Goal: Transaction & Acquisition: Purchase product/service

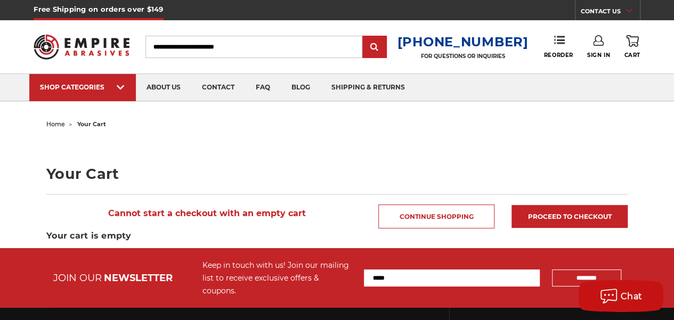
click at [283, 49] on input "Search" at bounding box center [254, 47] width 217 height 22
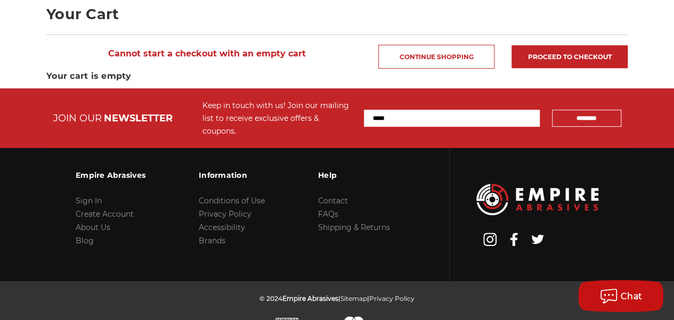
scroll to position [53, 0]
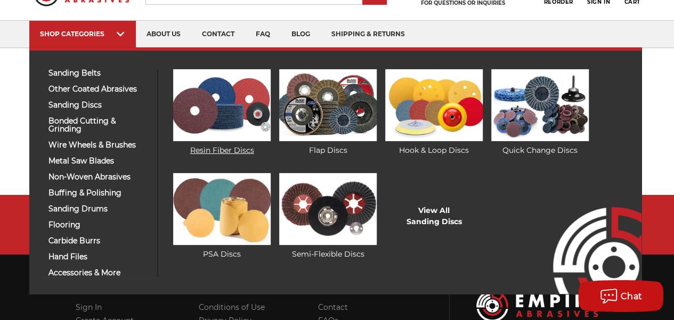
click at [221, 115] on img at bounding box center [221, 105] width 97 height 72
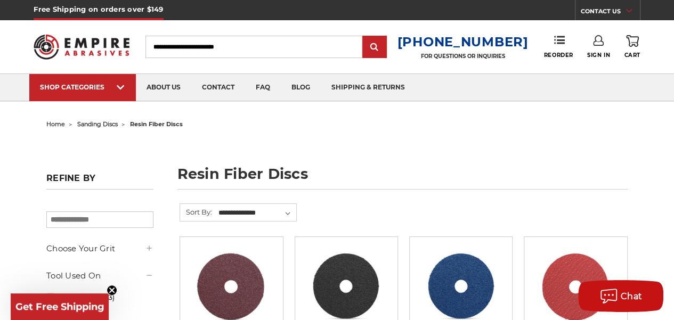
scroll to position [160, 0]
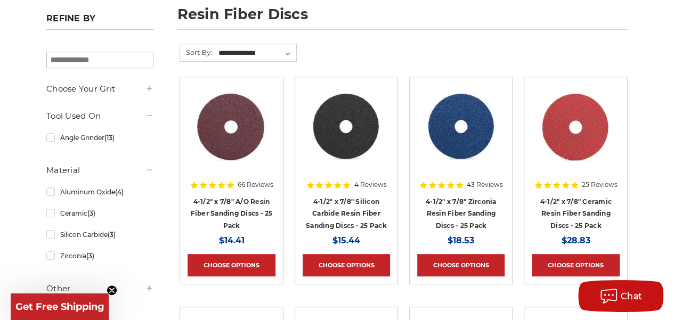
click at [106, 88] on h5 "Choose Your Grit" at bounding box center [99, 89] width 107 height 13
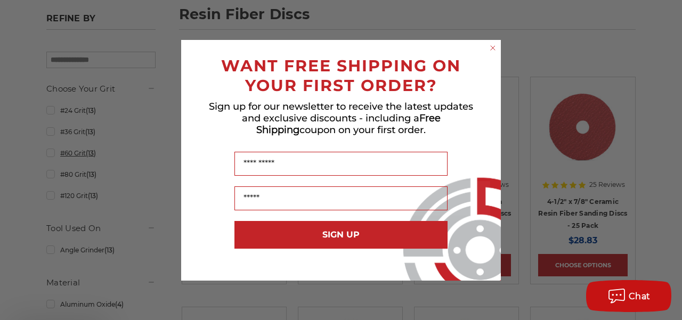
click at [53, 154] on div "Close dialog WANT FREE SHIPPING ON YOUR FIRST ORDER? Sign up for our newsletter…" at bounding box center [341, 160] width 682 height 320
click at [496, 49] on circle "Close dialog" at bounding box center [493, 48] width 10 height 10
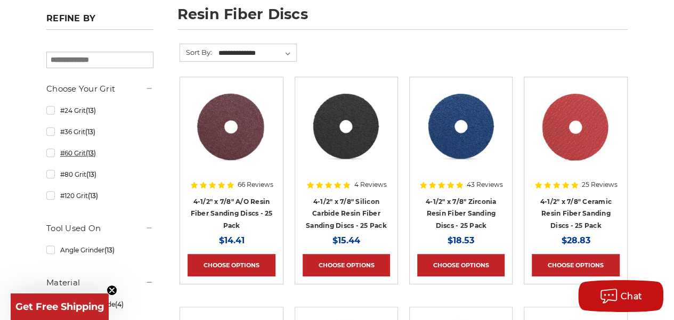
click at [47, 150] on link "#60 Grit (13)" at bounding box center [99, 153] width 107 height 19
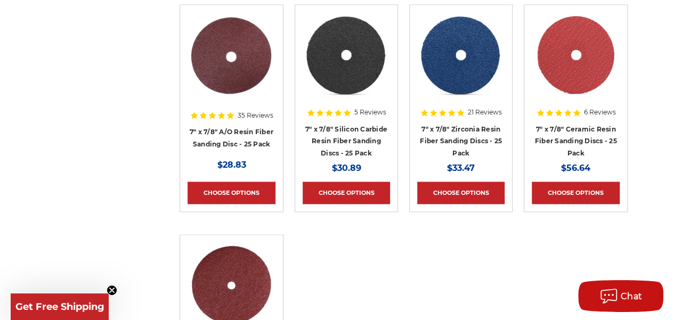
scroll to position [640, 0]
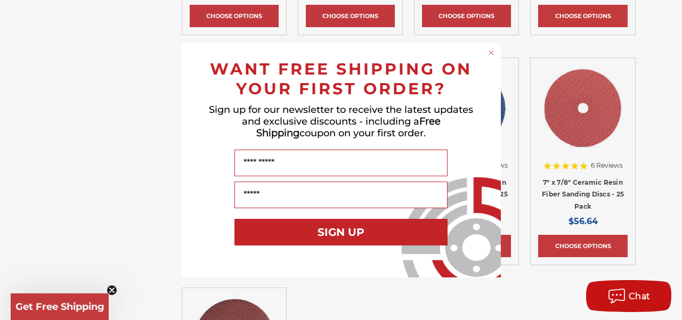
click at [492, 53] on icon "Close dialog" at bounding box center [491, 53] width 4 height 4
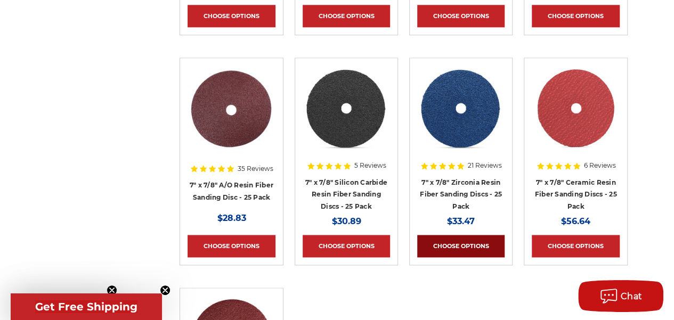
click at [479, 251] on link "Choose Options" at bounding box center [460, 246] width 87 height 22
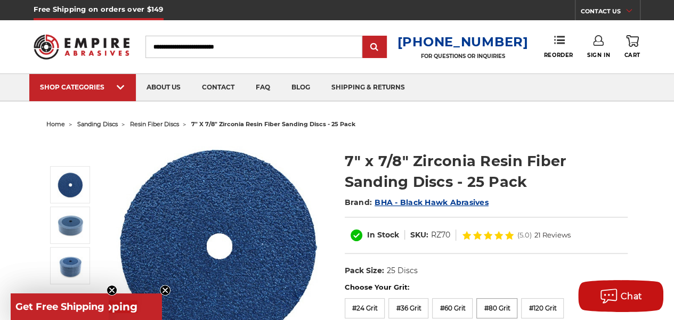
scroll to position [53, 0]
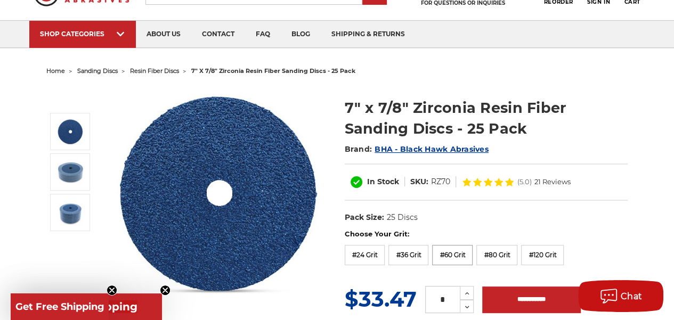
click at [453, 256] on label "#60 Grit" at bounding box center [452, 255] width 41 height 20
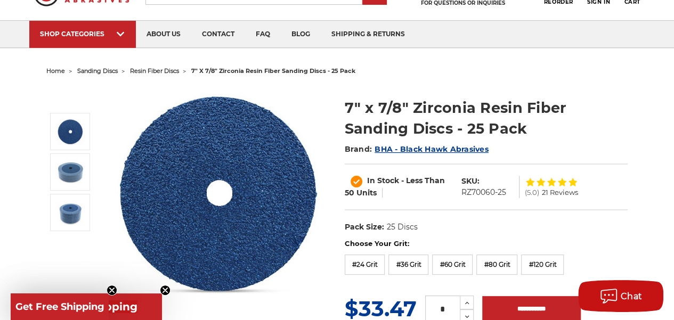
scroll to position [160, 0]
